Goal: Task Accomplishment & Management: Manage account settings

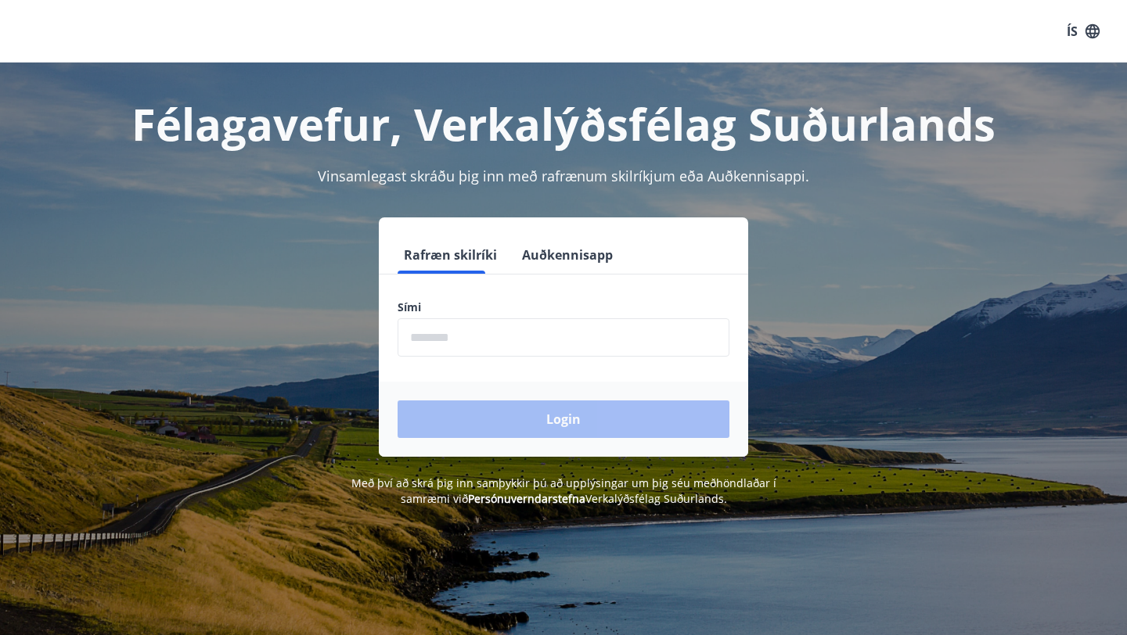
click at [564, 336] on input "phone" at bounding box center [563, 337] width 332 height 38
type input "********"
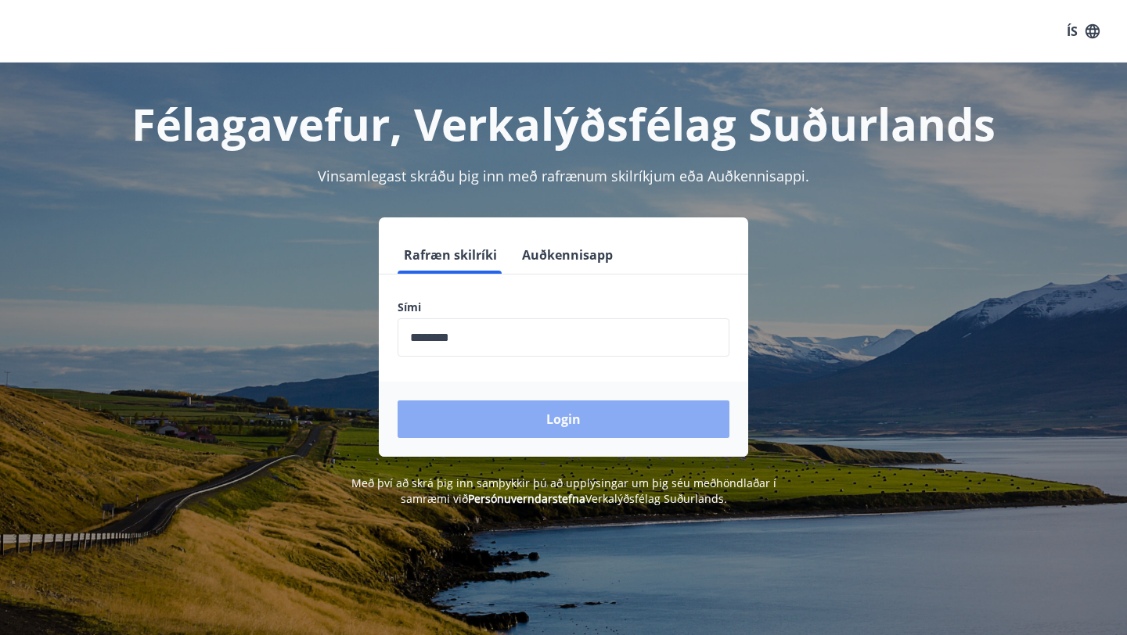
click at [521, 413] on button "Login" at bounding box center [563, 420] width 332 height 38
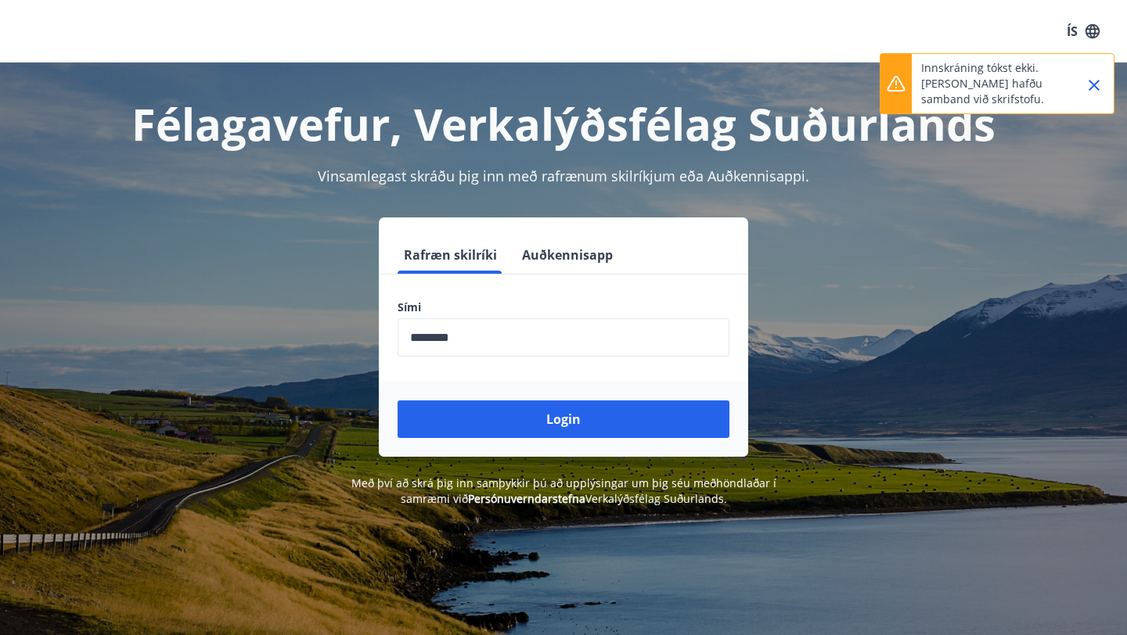
click at [1069, 32] on button "ÍS" at bounding box center [1083, 31] width 50 height 28
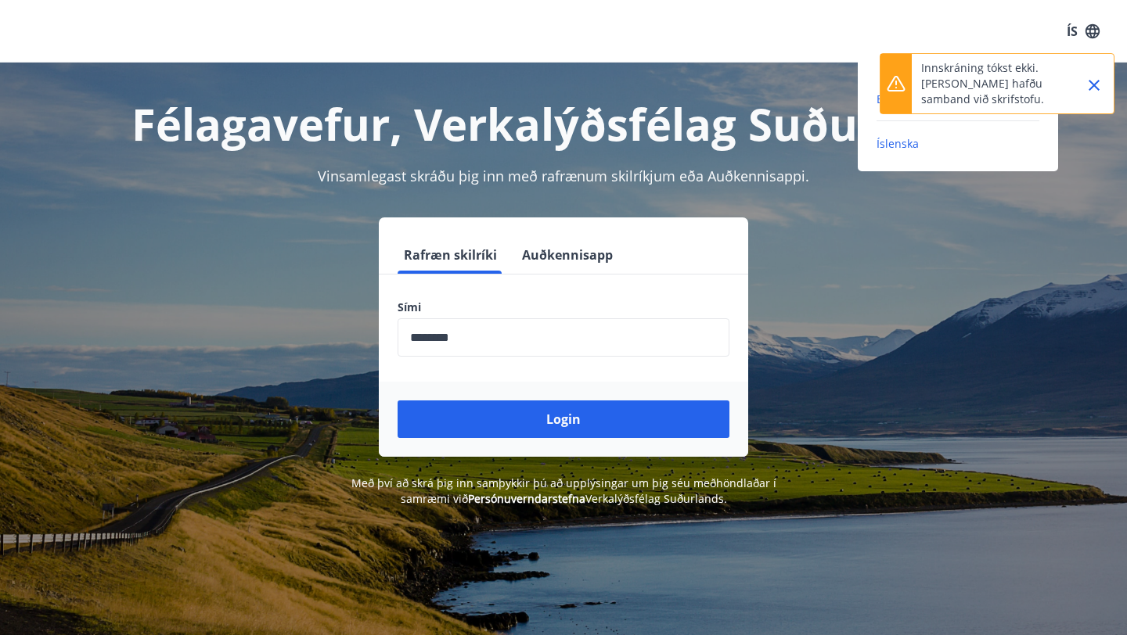
click at [876, 99] on span "English" at bounding box center [895, 99] width 38 height 15
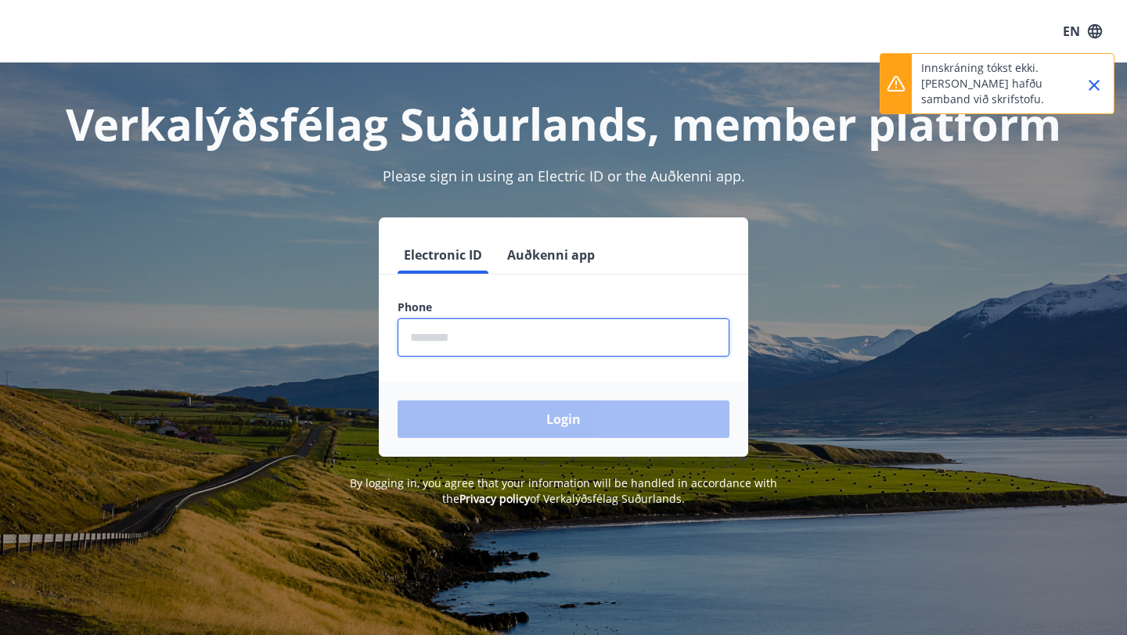
click at [516, 345] on input "phone" at bounding box center [563, 337] width 332 height 38
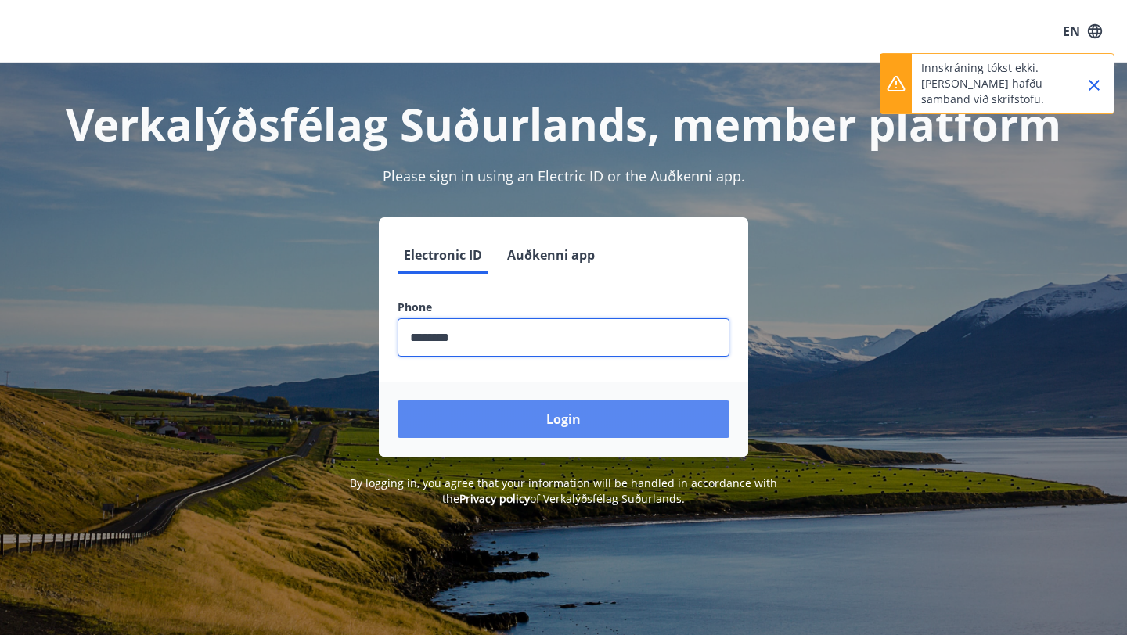
click at [502, 415] on button "Login" at bounding box center [563, 420] width 332 height 38
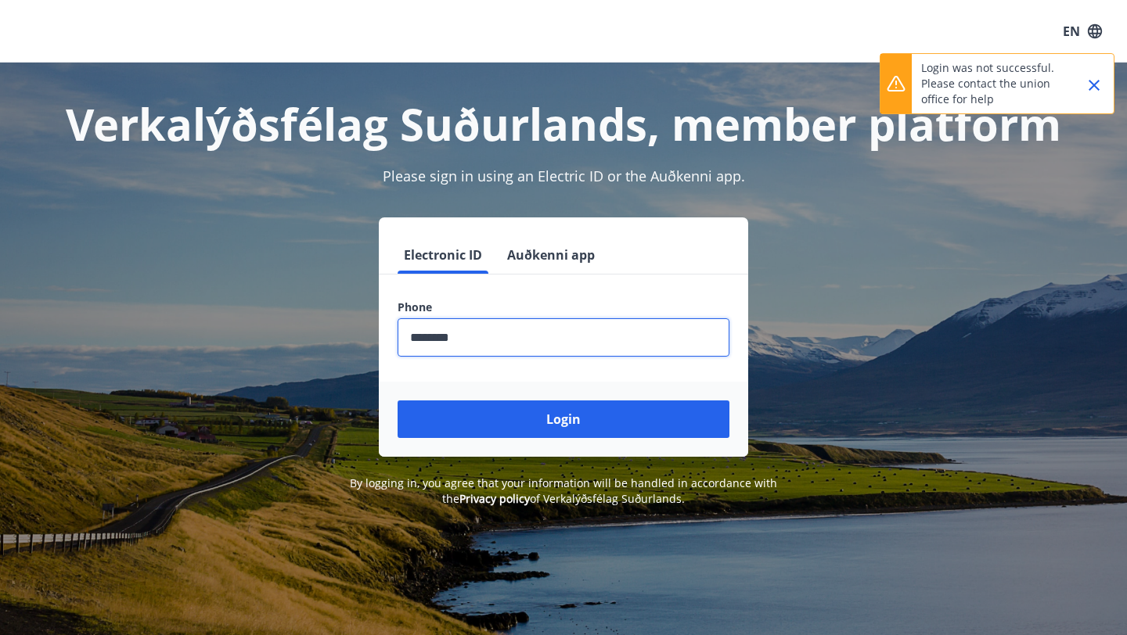
click at [434, 337] on input "phone" at bounding box center [563, 337] width 332 height 38
click at [397, 401] on button "Login" at bounding box center [563, 420] width 332 height 38
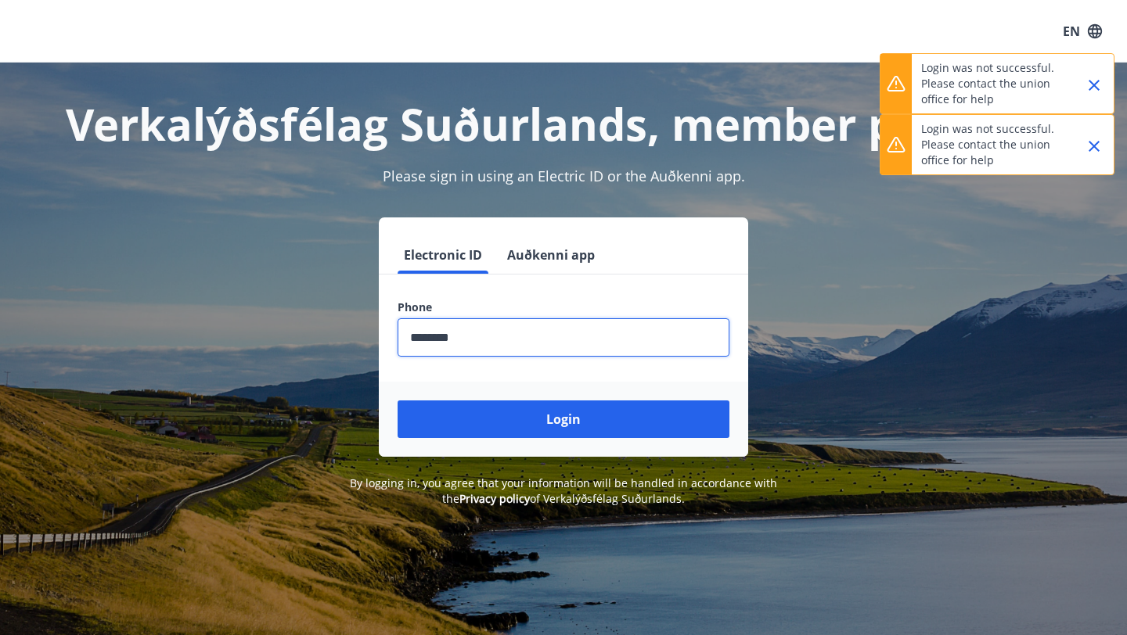
click at [476, 334] on input "phone" at bounding box center [563, 337] width 332 height 38
click at [440, 334] on input "phone" at bounding box center [563, 337] width 332 height 38
type input "********"
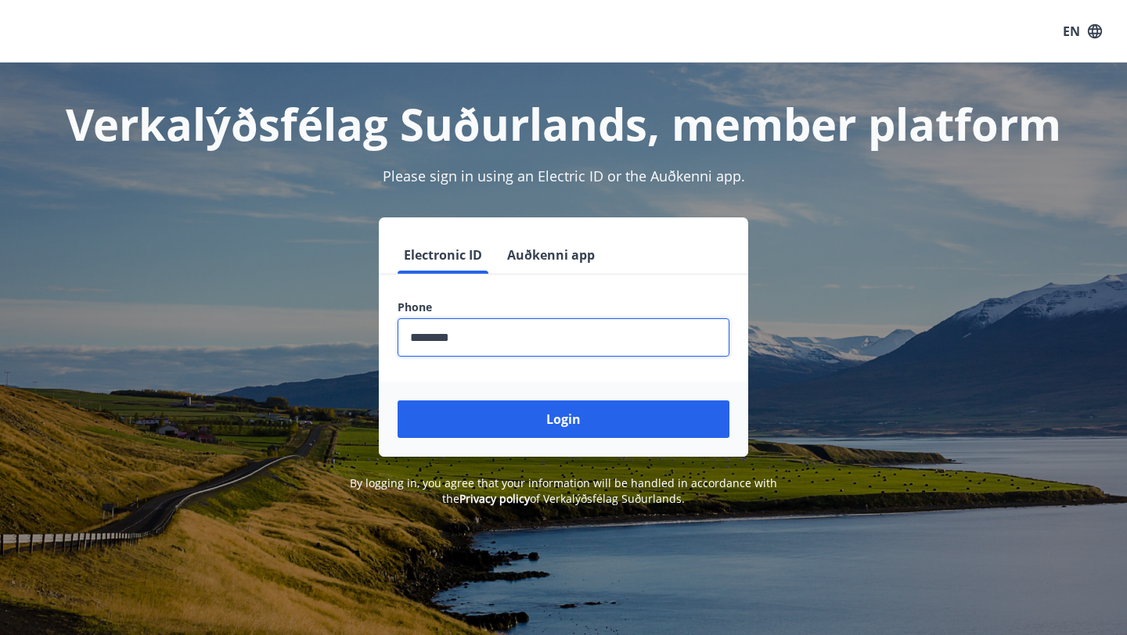
click at [530, 255] on button "Auðkenni app" at bounding box center [551, 255] width 100 height 38
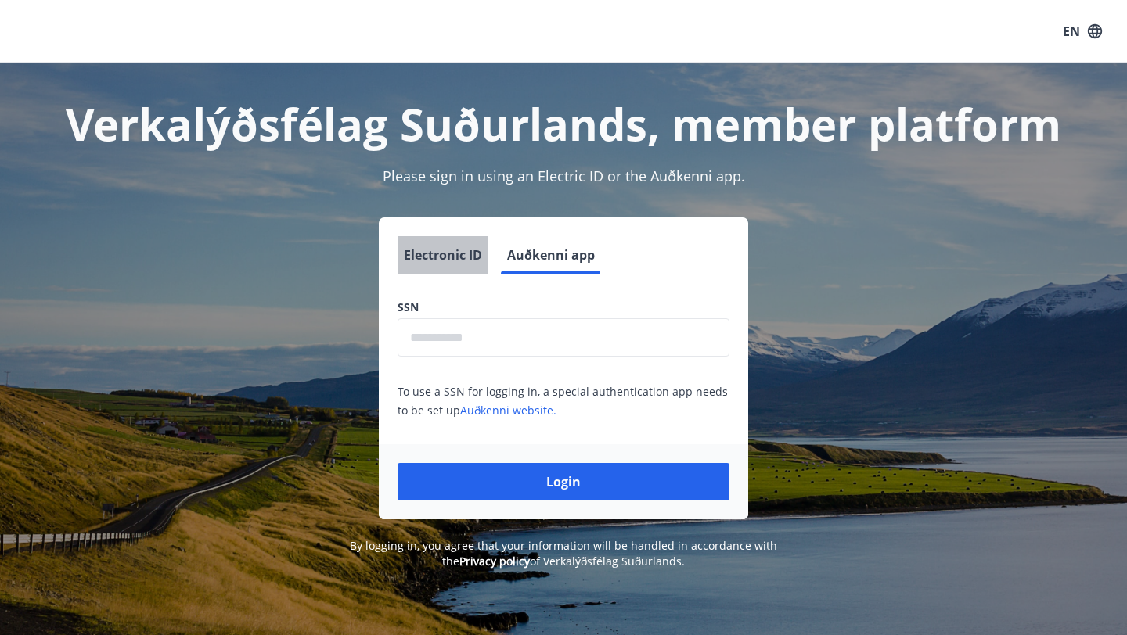
click at [448, 256] on button "Electronic ID" at bounding box center [442, 255] width 91 height 38
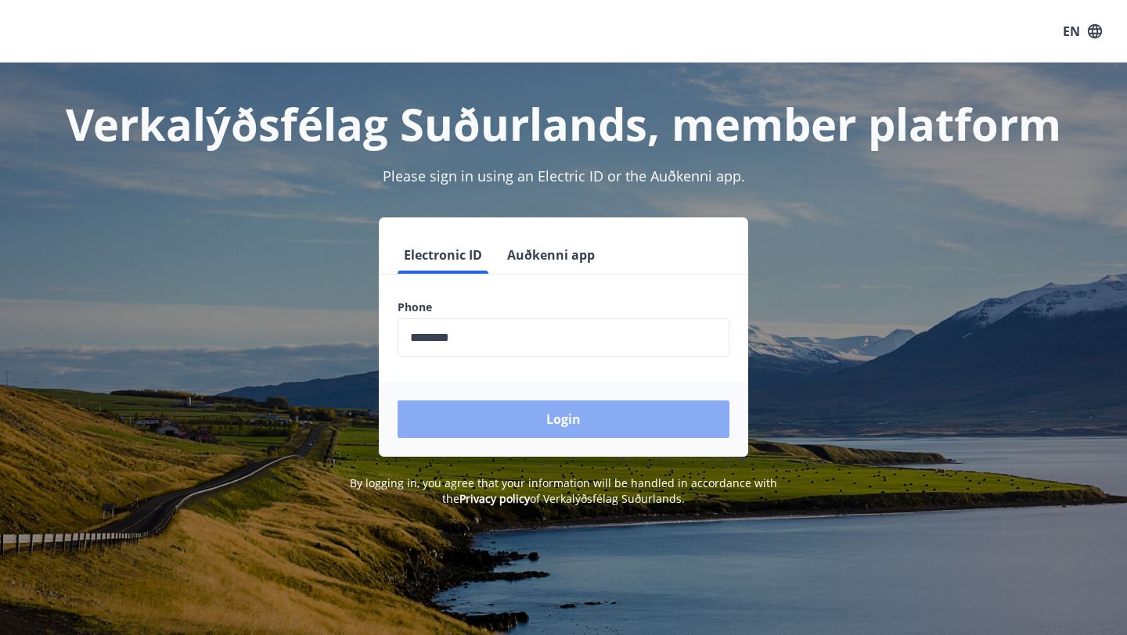
click at [473, 429] on button "Login" at bounding box center [563, 420] width 332 height 38
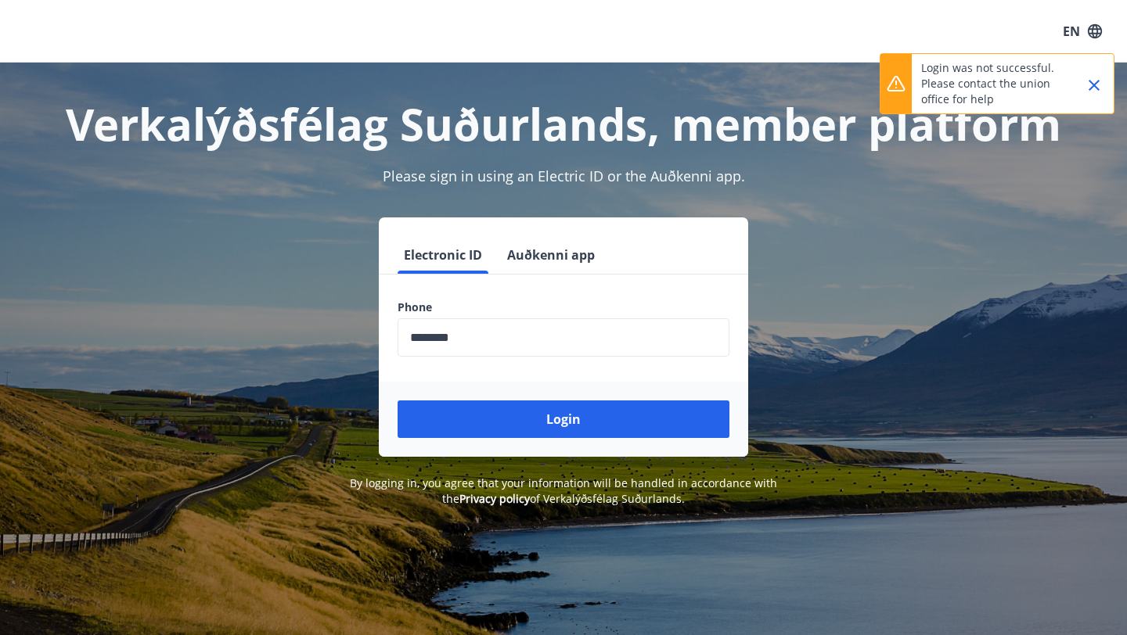
click at [1087, 81] on icon "Close" at bounding box center [1093, 85] width 19 height 19
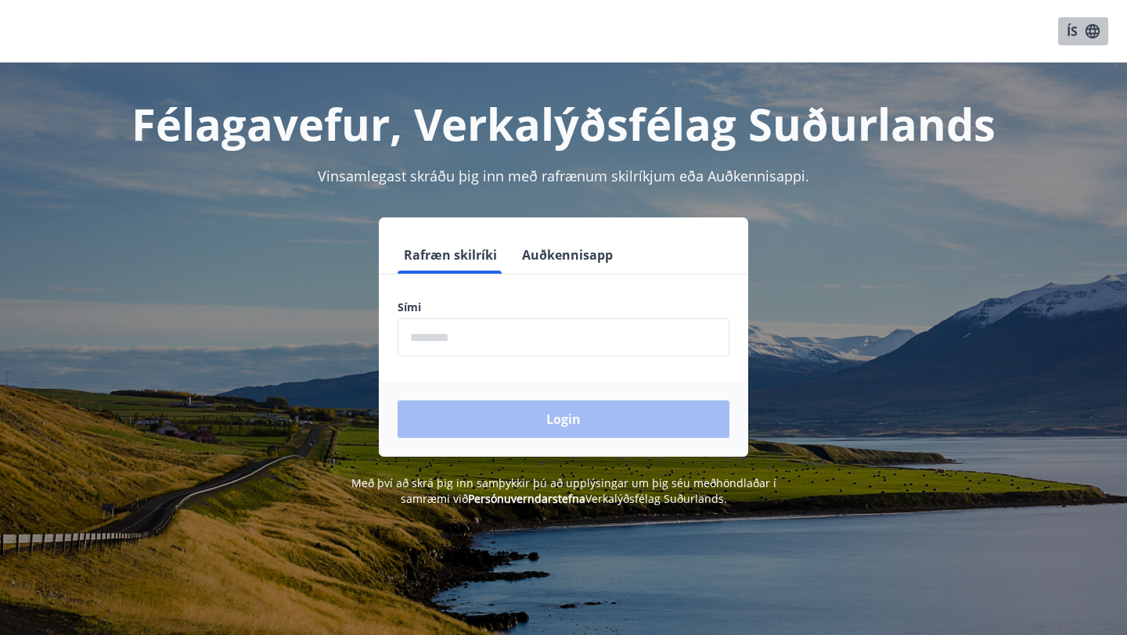
click at [1084, 23] on icon "button" at bounding box center [1092, 31] width 17 height 17
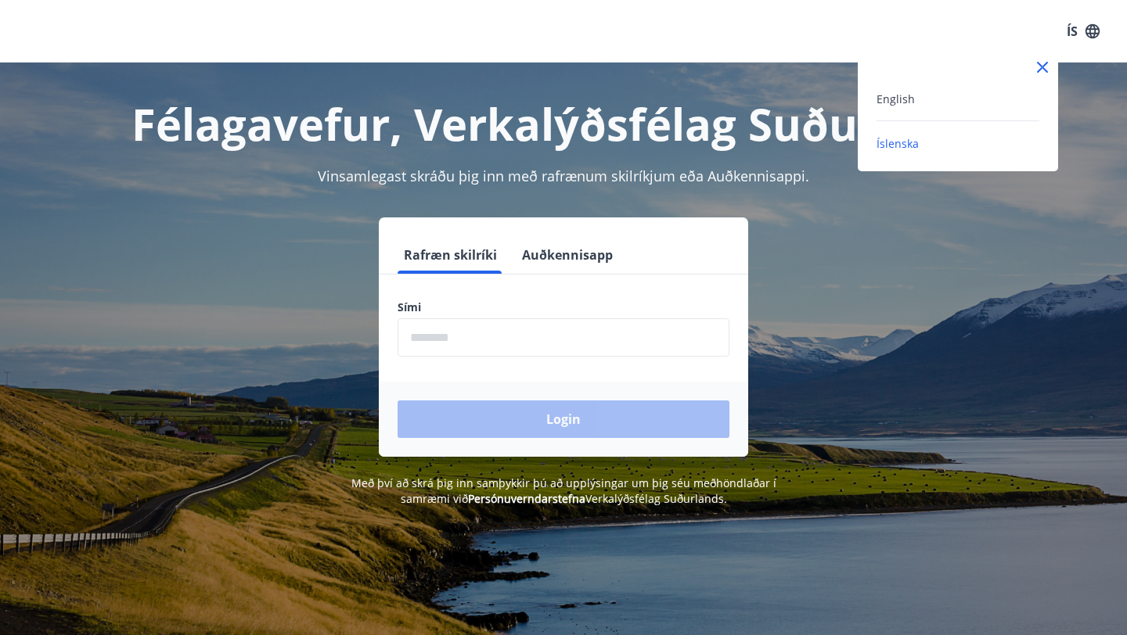
click at [936, 96] on div "English" at bounding box center [957, 98] width 163 height 19
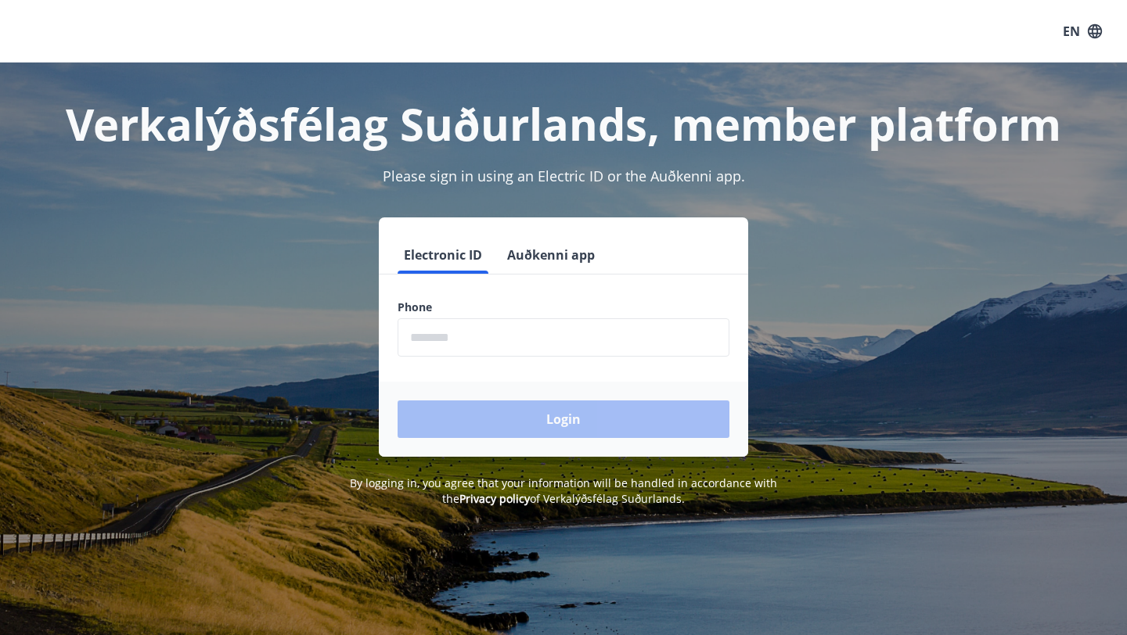
click at [461, 343] on input "phone" at bounding box center [563, 337] width 332 height 38
type input "********"
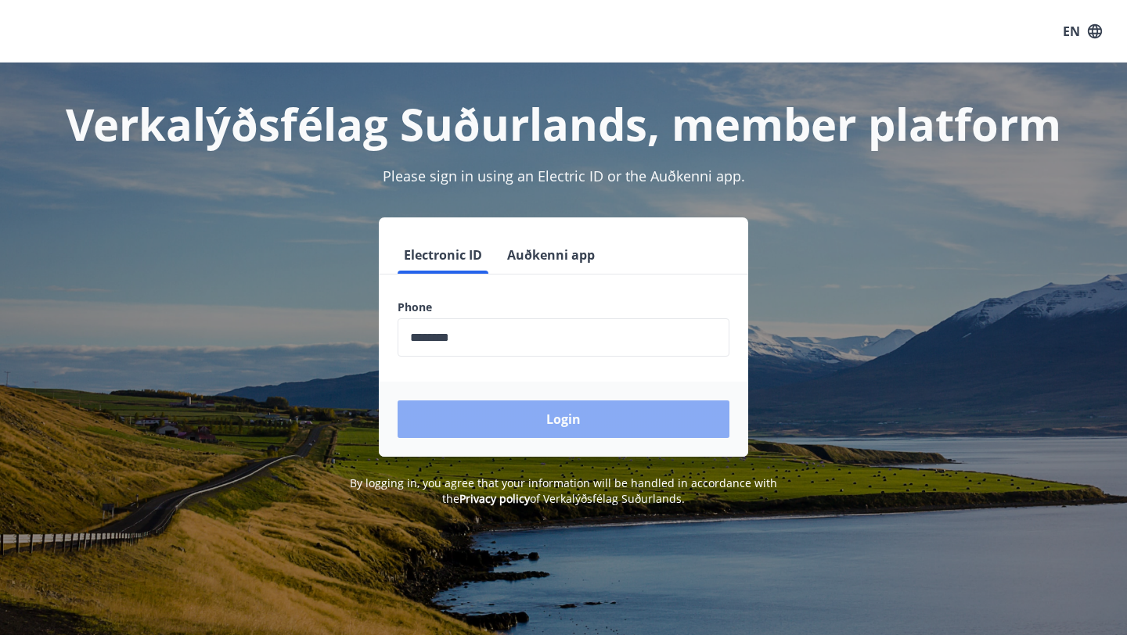
click at [525, 408] on button "Login" at bounding box center [563, 420] width 332 height 38
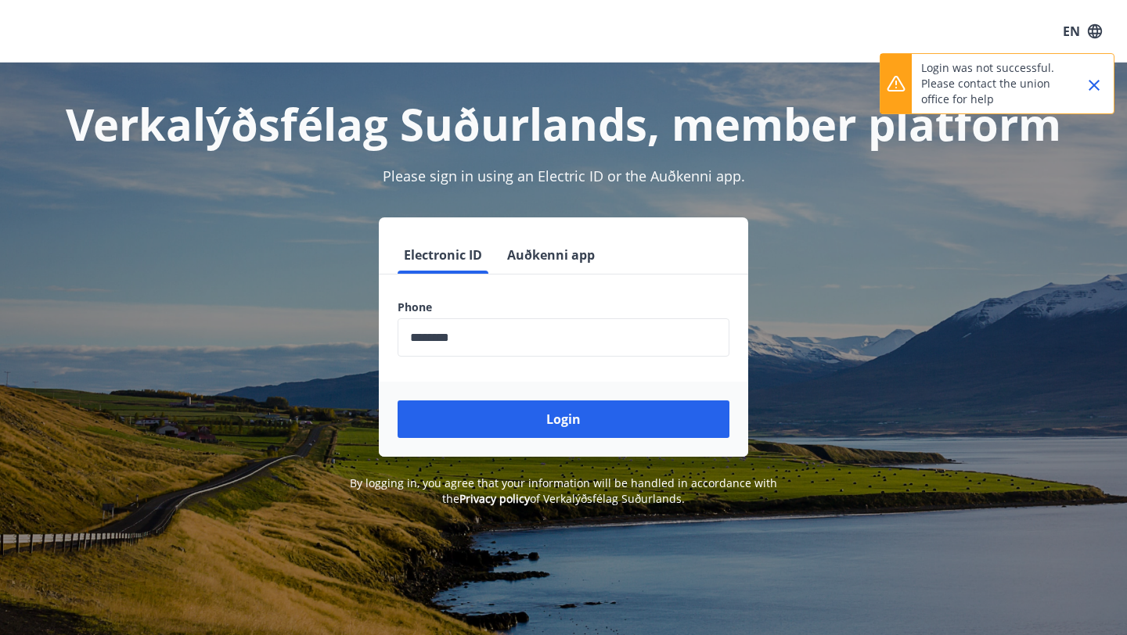
click at [524, 358] on form "Electronic ID Auðkenni app Phone ​ Login" at bounding box center [563, 346] width 369 height 221
click at [526, 354] on input "phone" at bounding box center [563, 337] width 332 height 38
click at [535, 338] on input "phone" at bounding box center [563, 337] width 332 height 38
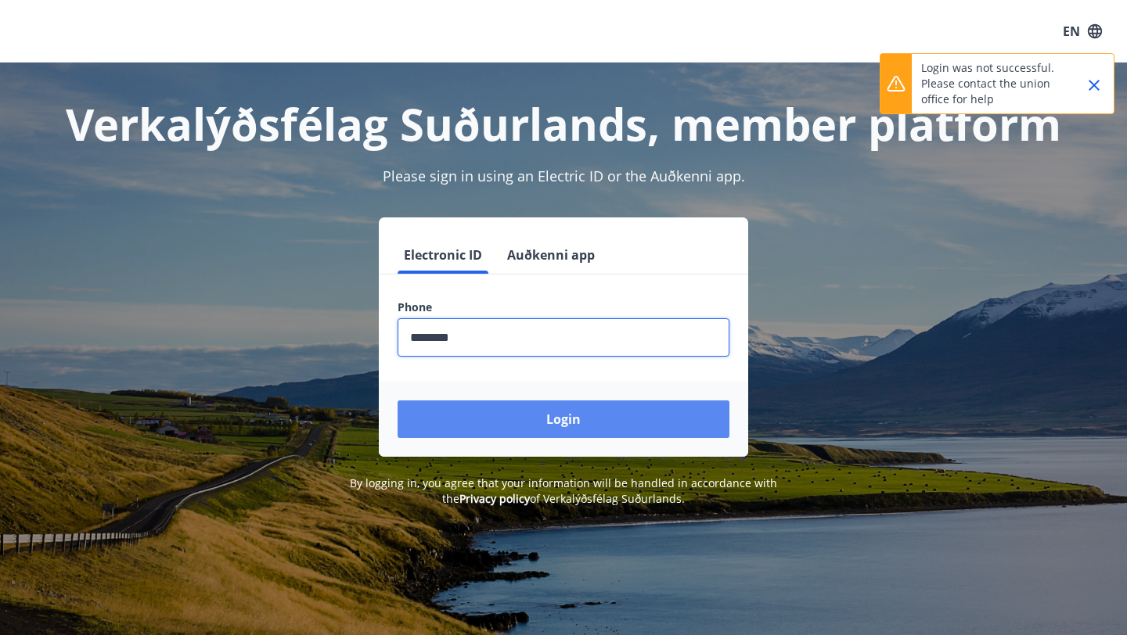
click at [600, 410] on button "Login" at bounding box center [563, 420] width 332 height 38
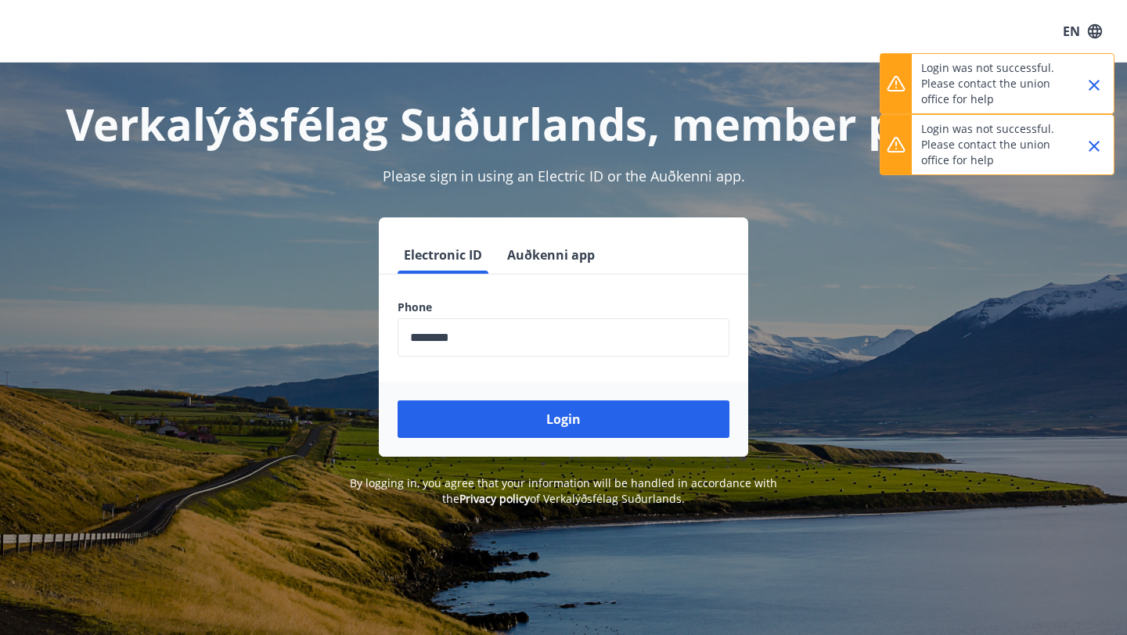
click at [570, 325] on input "phone" at bounding box center [563, 337] width 332 height 38
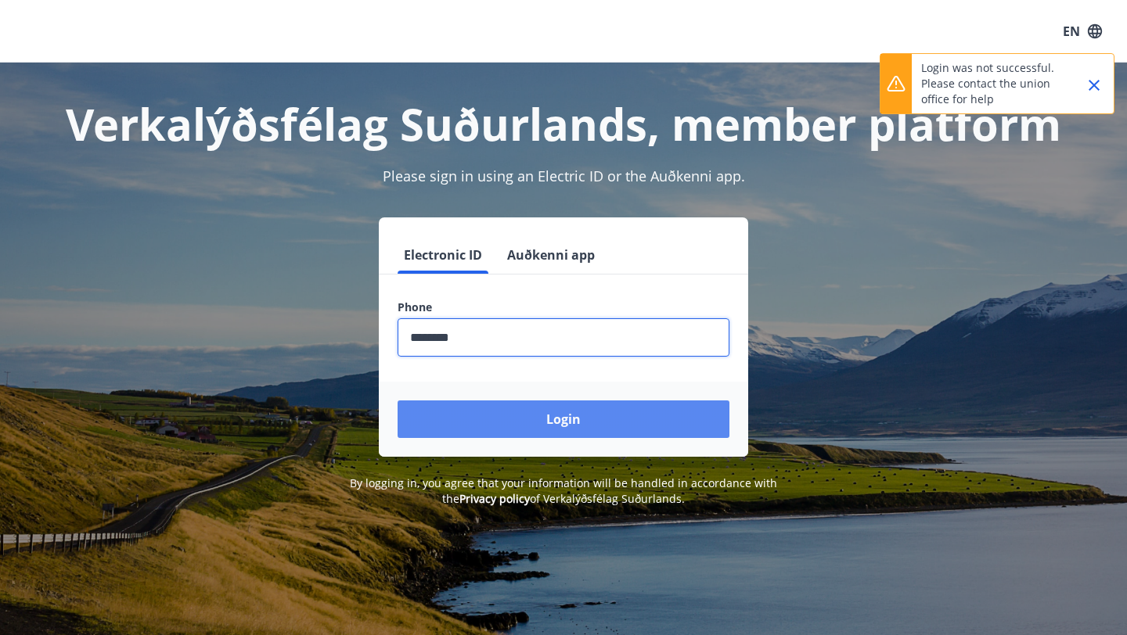
type input "********"
click at [596, 414] on button "Login" at bounding box center [563, 420] width 332 height 38
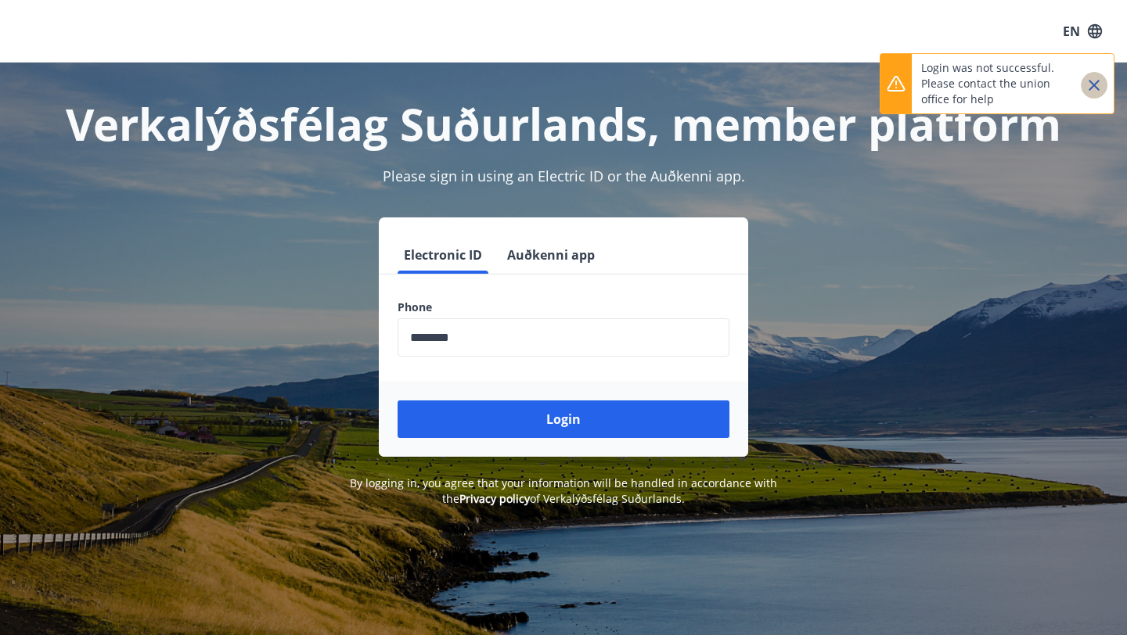
click at [1090, 78] on icon "Close" at bounding box center [1093, 85] width 19 height 19
